Goal: Find specific page/section: Locate a particular part of the current website

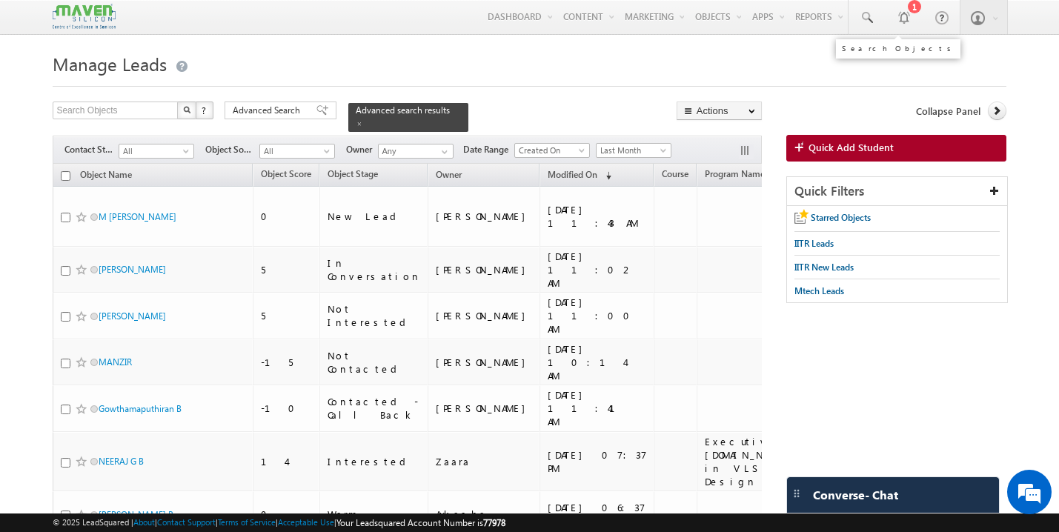
click at [874, 10] on link at bounding box center [867, 17] width 36 height 34
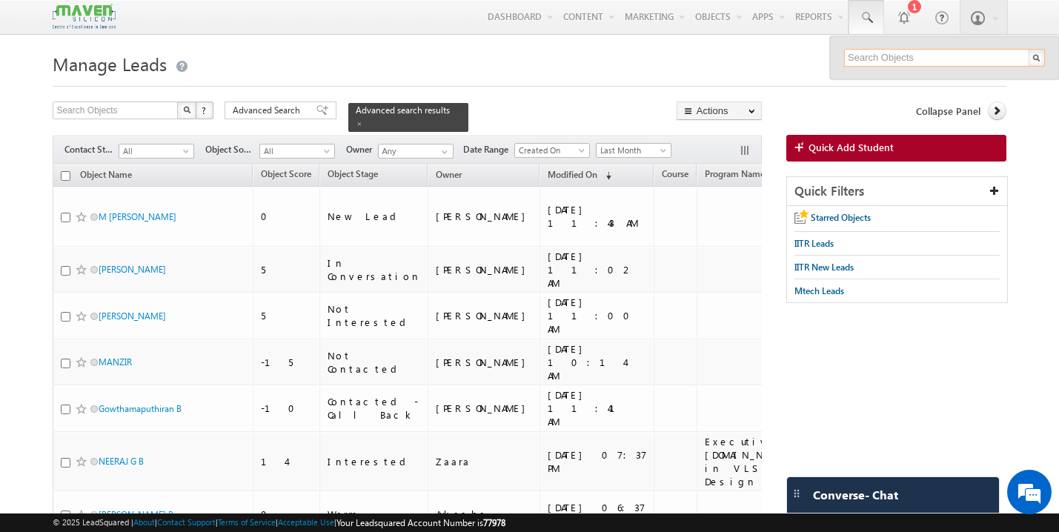
click at [880, 57] on input "text" at bounding box center [944, 58] width 201 height 18
paste input "[EMAIL_ADDRESS][DOMAIN_NAME]"
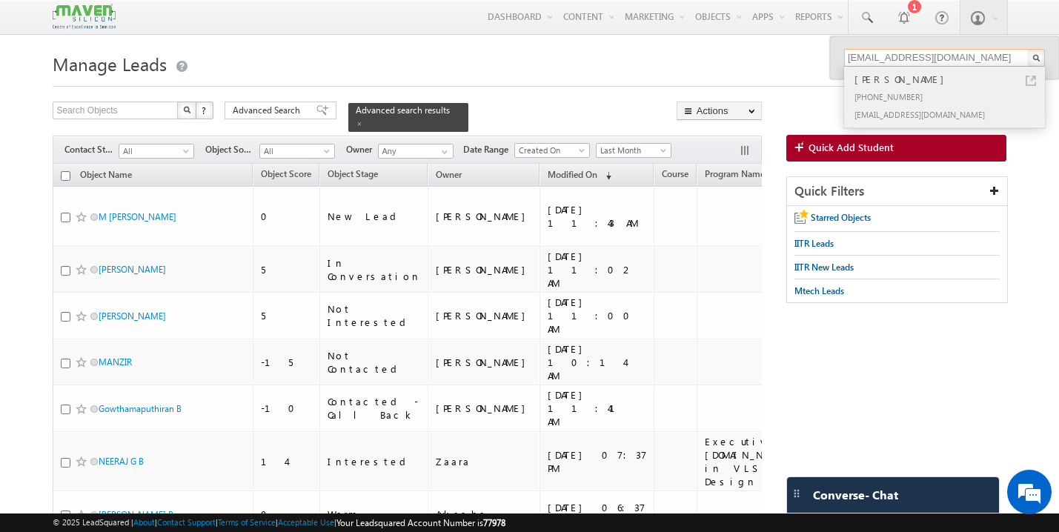
type input "[EMAIL_ADDRESS][DOMAIN_NAME]"
click at [889, 88] on div "[PHONE_NUMBER]" at bounding box center [951, 96] width 199 height 18
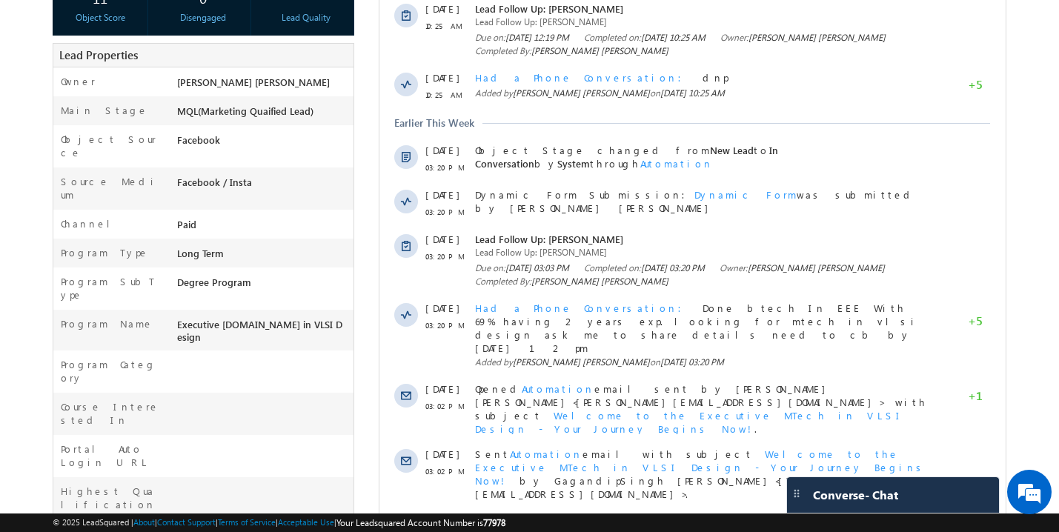
scroll to position [451, 0]
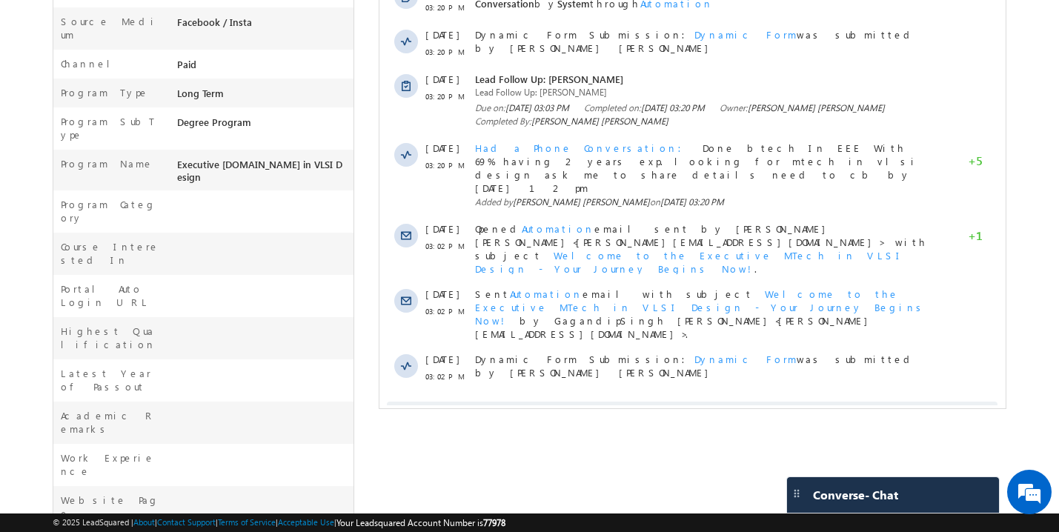
click at [706, 402] on span "Show More" at bounding box center [699, 417] width 79 height 30
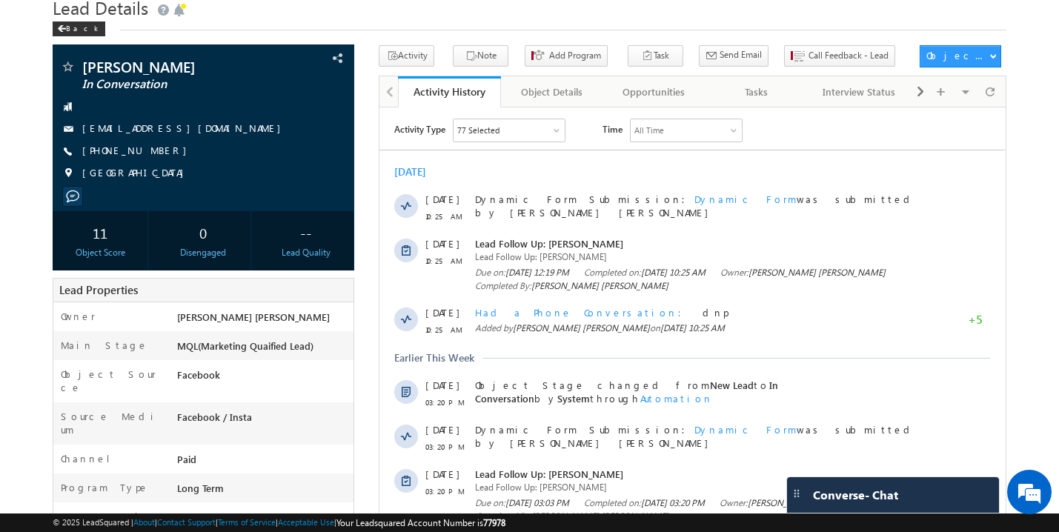
scroll to position [0, 0]
